Goal: Navigation & Orientation: Find specific page/section

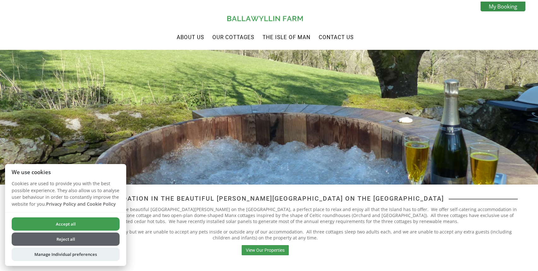
click at [94, 223] on button "Accept all" at bounding box center [66, 223] width 108 height 13
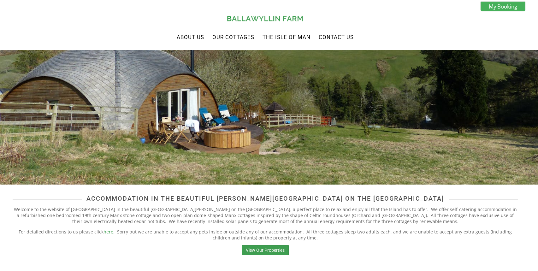
click at [504, 6] on link "My Booking" at bounding box center [502, 7] width 45 height 10
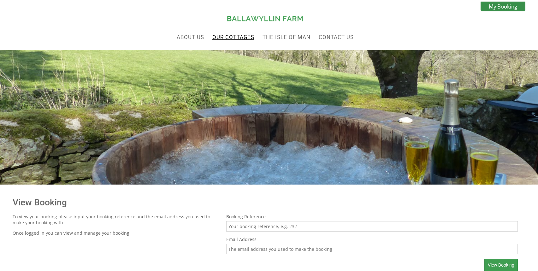
click at [240, 36] on link "Our Cottages" at bounding box center [233, 37] width 42 height 6
